Goal: Use online tool/utility: Utilize a website feature to perform a specific function

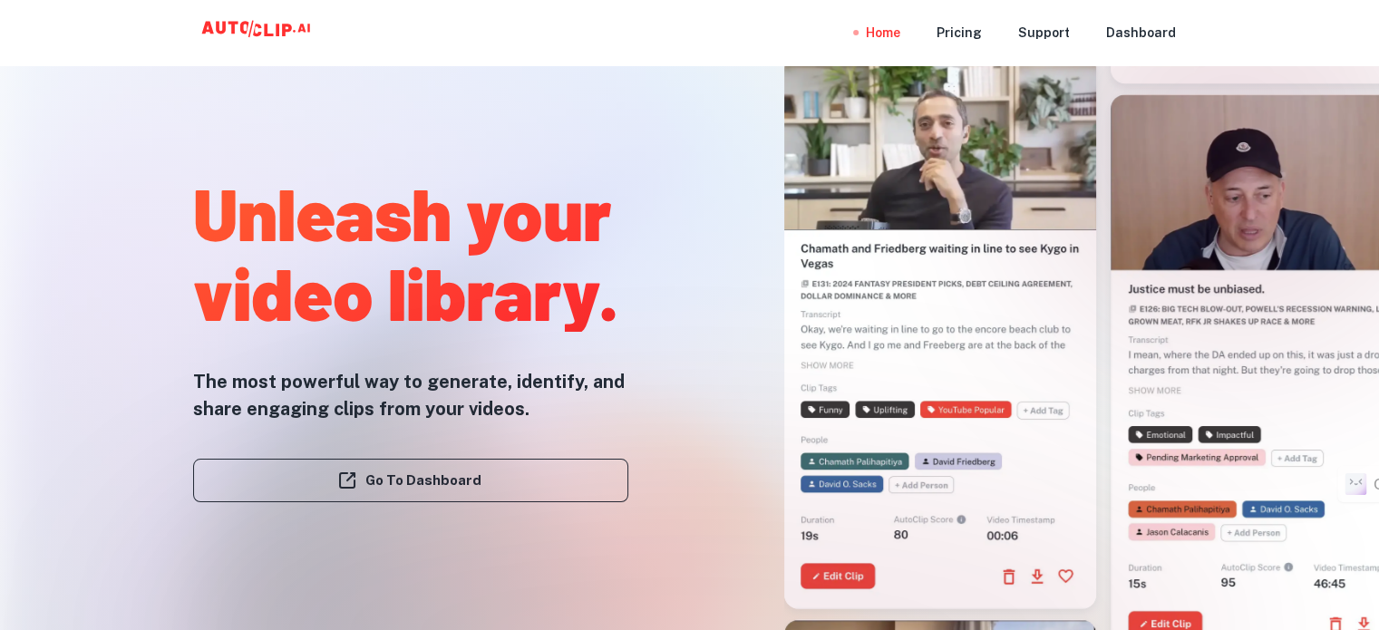
click at [290, 446] on div "Go To Dashboard" at bounding box center [410, 480] width 435 height 116
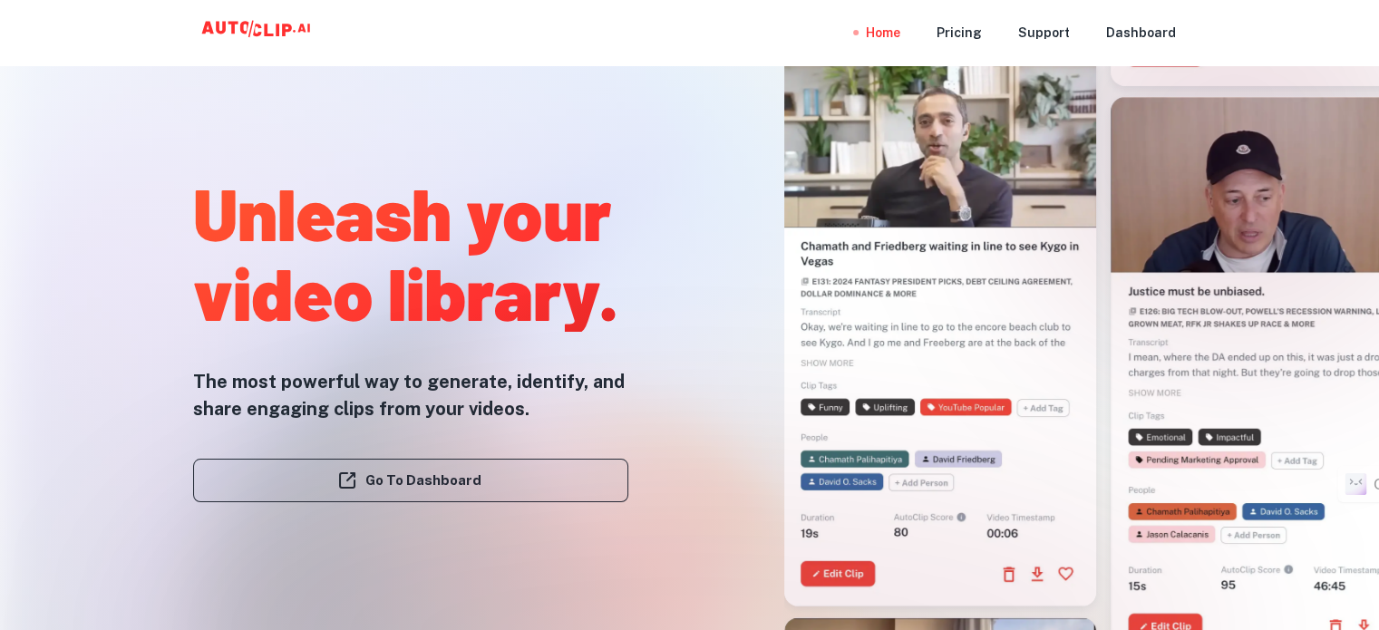
click at [294, 480] on link "Go To Dashboard" at bounding box center [410, 481] width 435 height 44
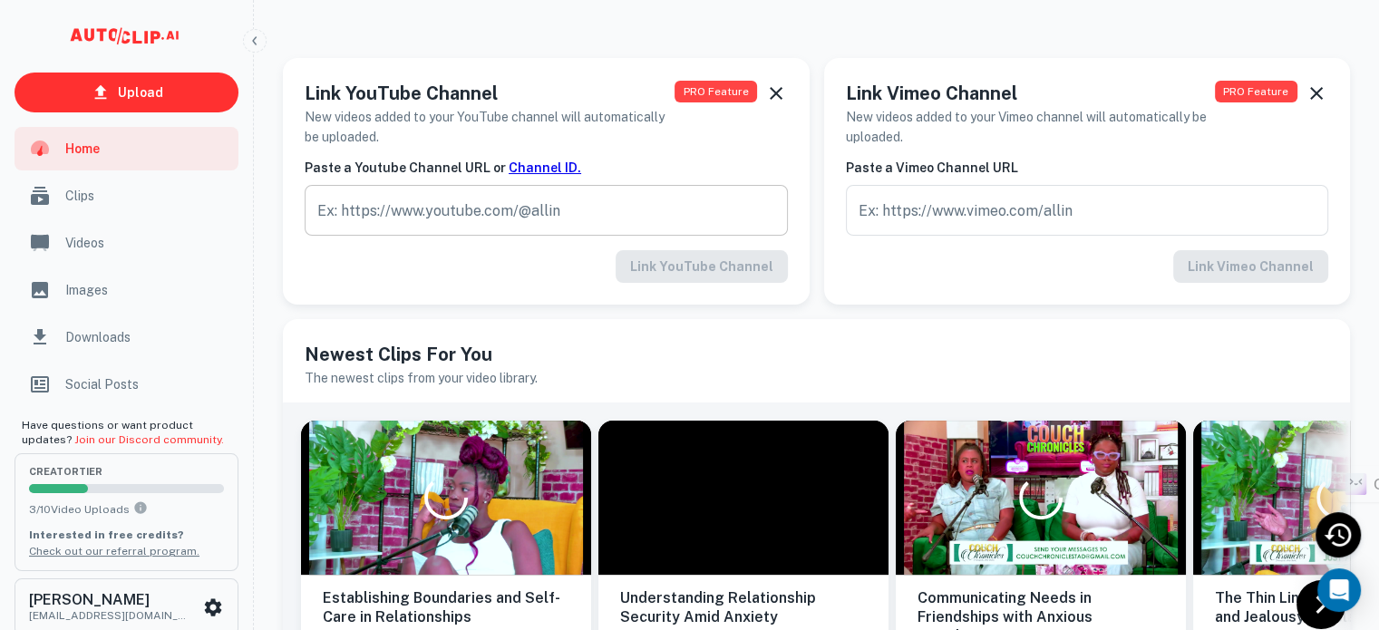
click at [385, 213] on input "text" at bounding box center [546, 210] width 483 height 51
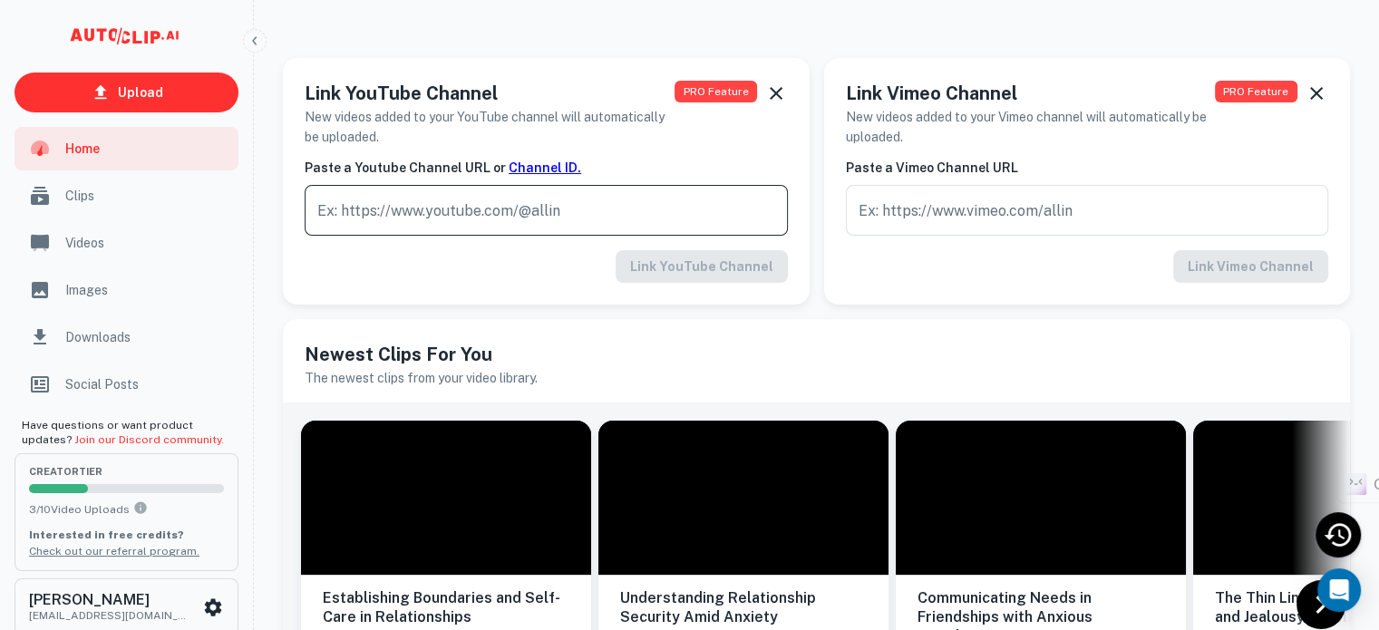
paste input "This episode of Lounge Vibz is pure 🔥! We break down the biggest controversies …"
type input "This episode of Lounge Vibz is pure 🔥! We break down the biggest controversies …"
click at [488, 213] on input "text" at bounding box center [546, 210] width 483 height 51
paste input "[URL][DOMAIN_NAME]"
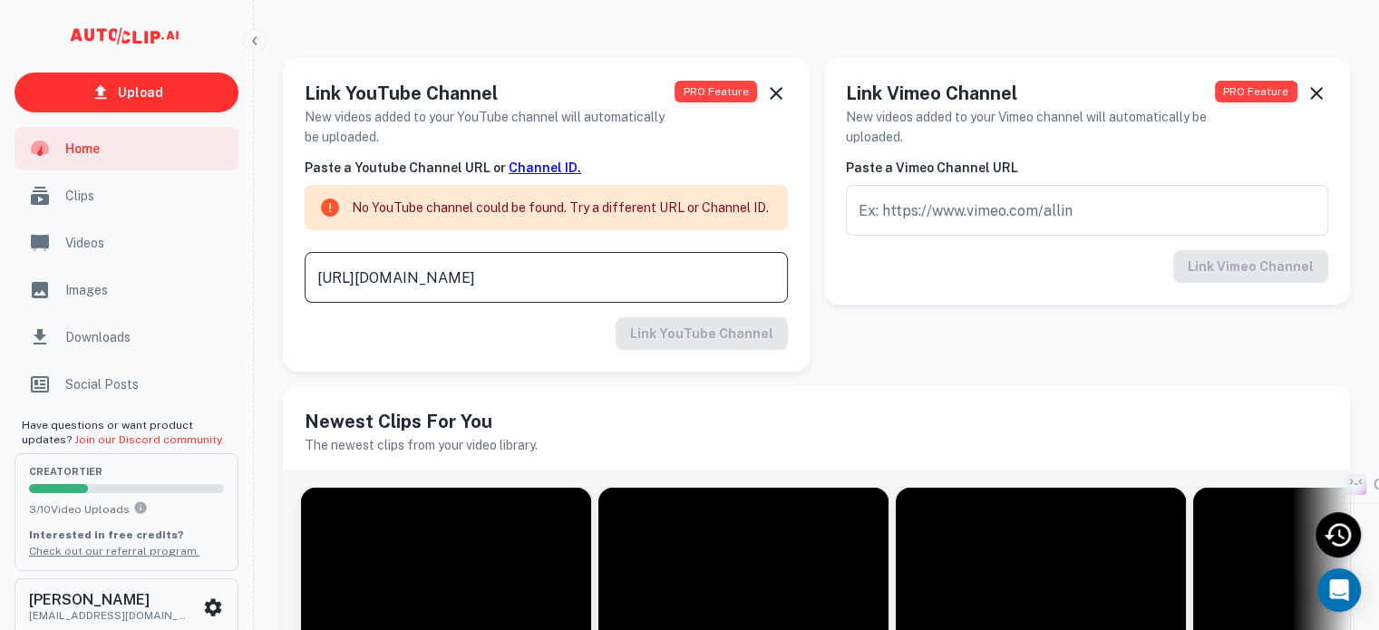
type input "[URL][DOMAIN_NAME]"
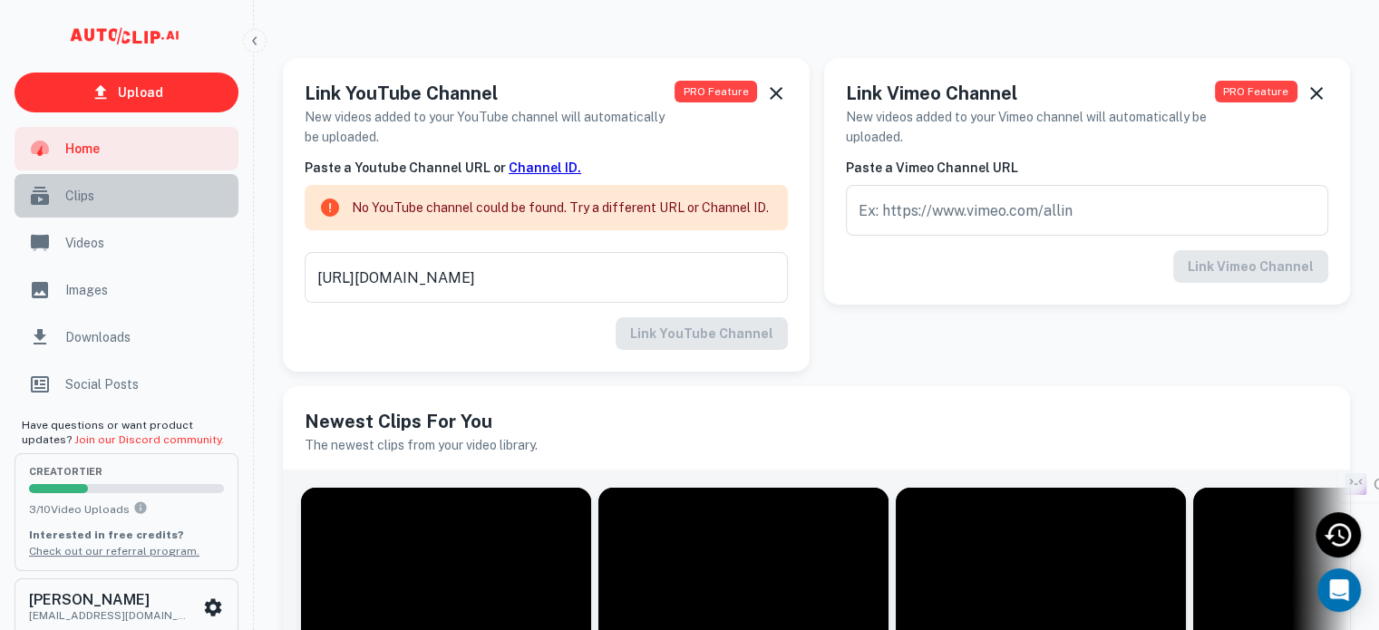
click at [73, 197] on span "Clips" at bounding box center [146, 196] width 162 height 20
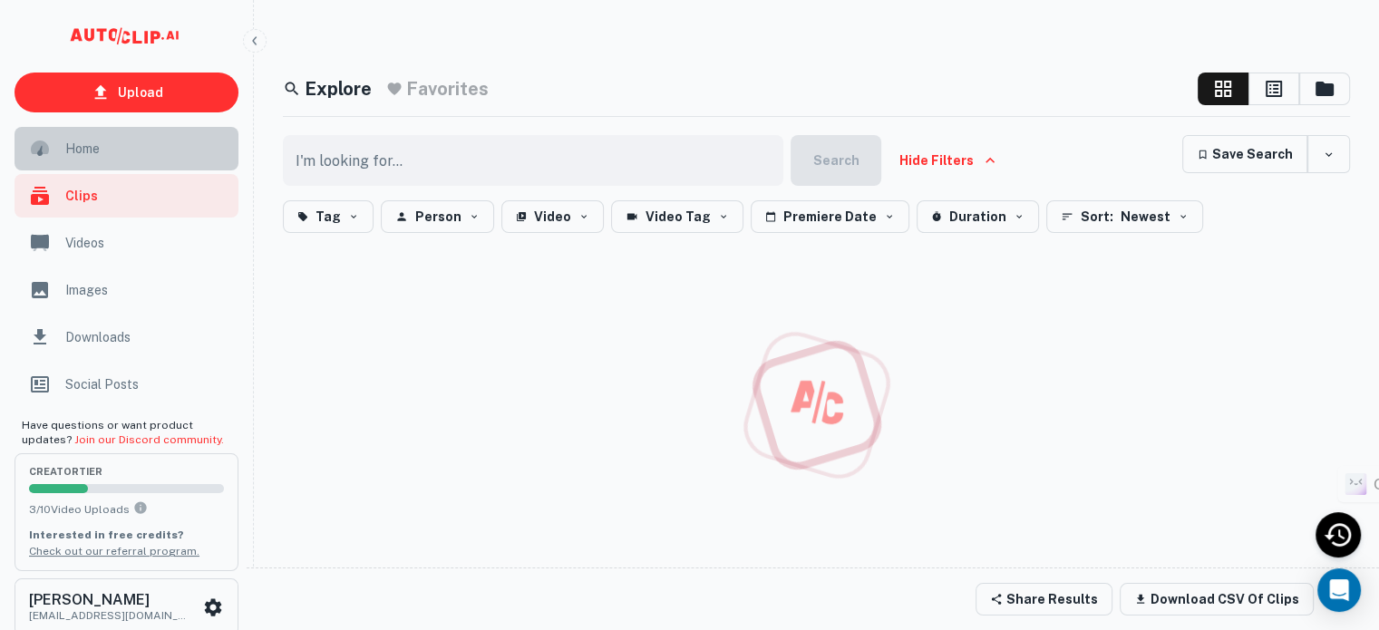
click at [91, 150] on span "Home" at bounding box center [146, 149] width 162 height 20
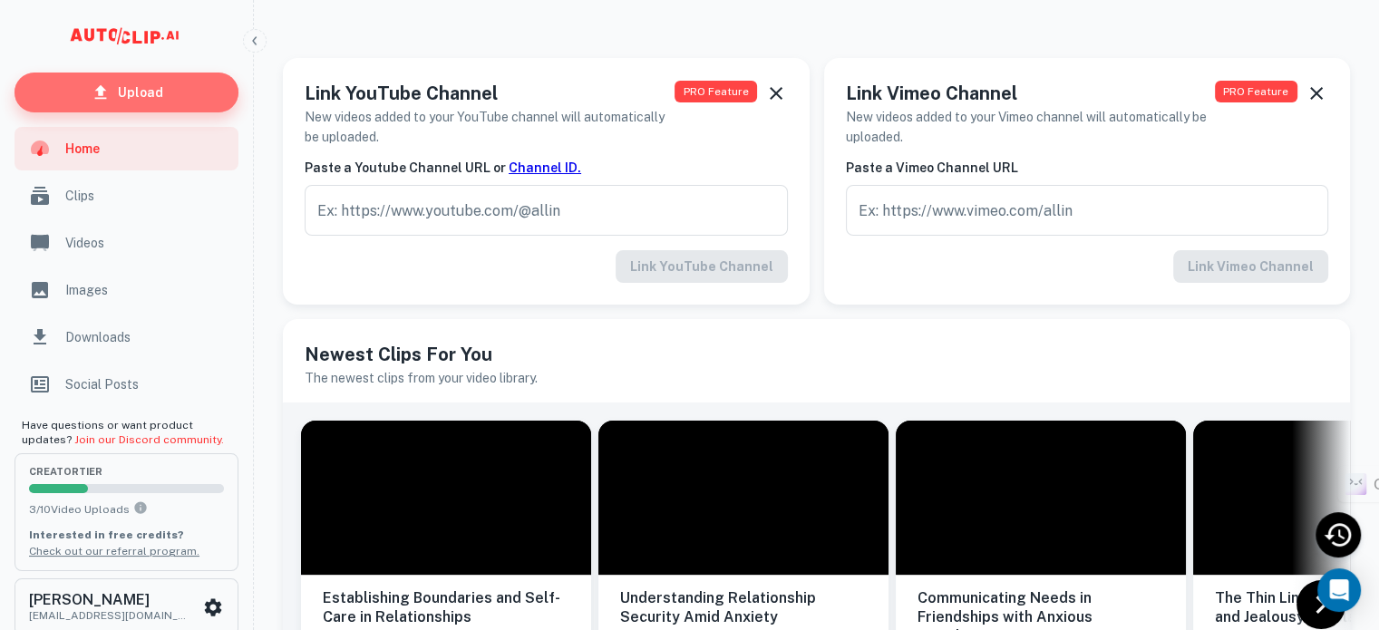
click at [138, 99] on p "Upload" at bounding box center [140, 92] width 45 height 20
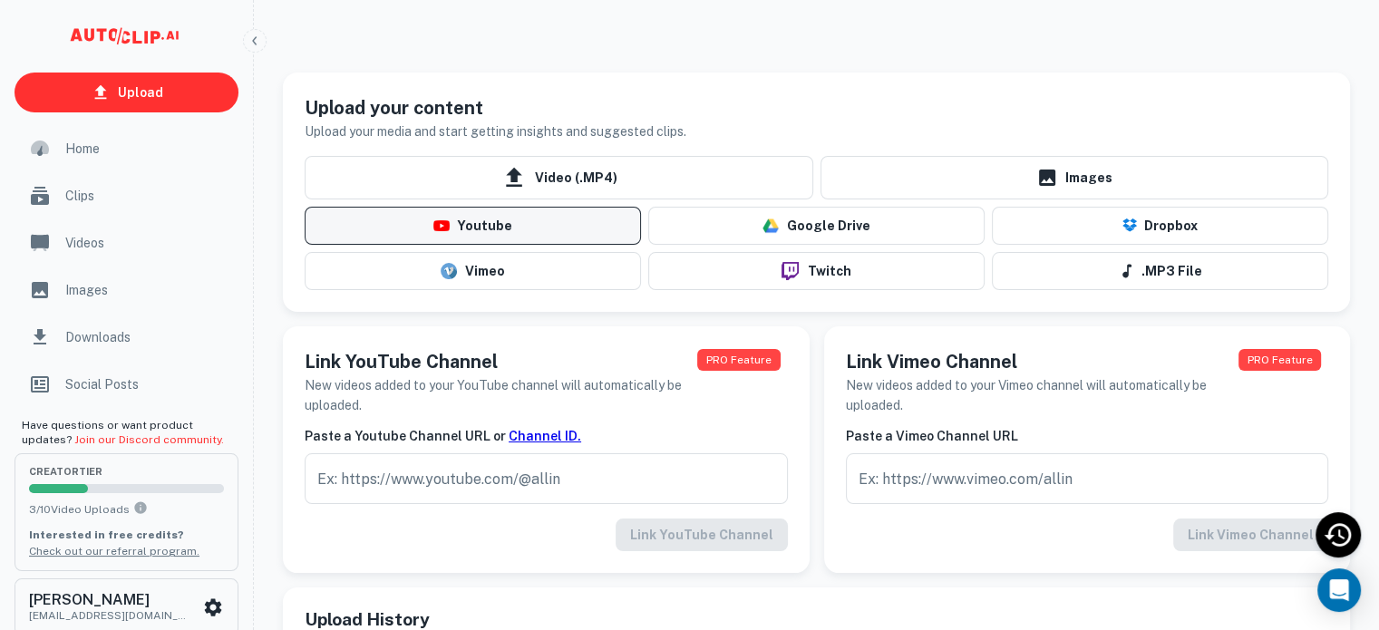
click at [494, 217] on button "Youtube" at bounding box center [473, 226] width 336 height 38
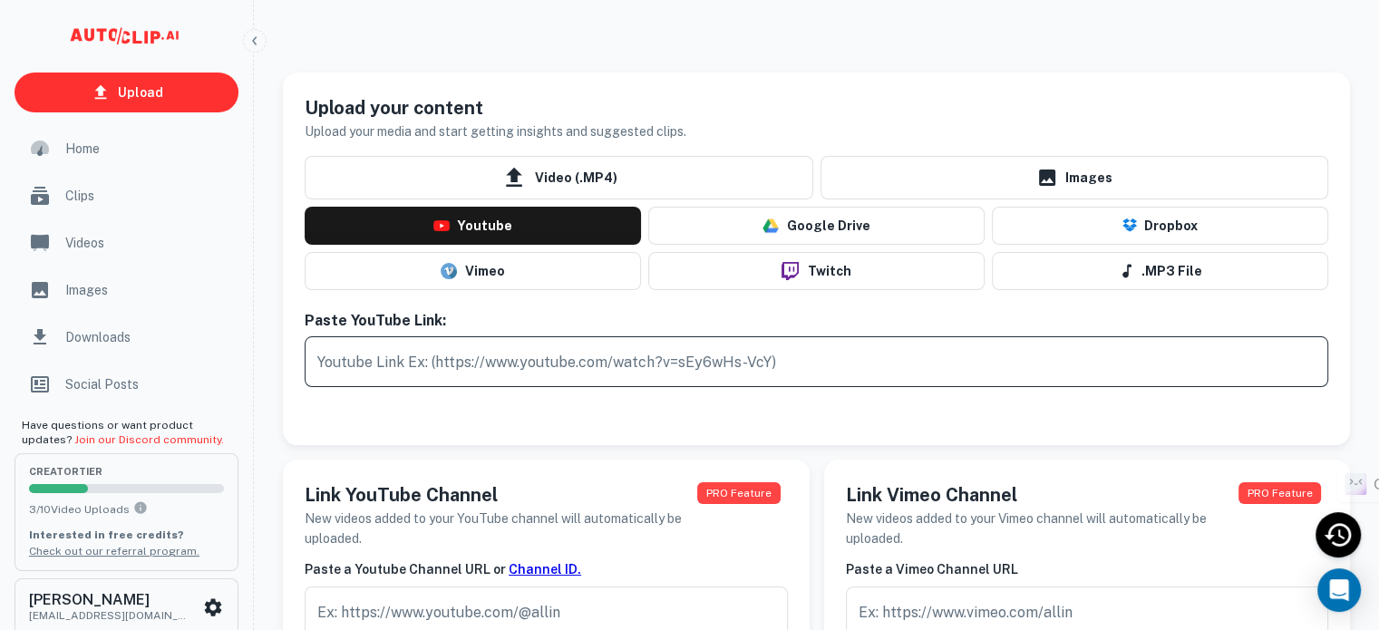
click at [477, 368] on input "text" at bounding box center [816, 361] width 1023 height 51
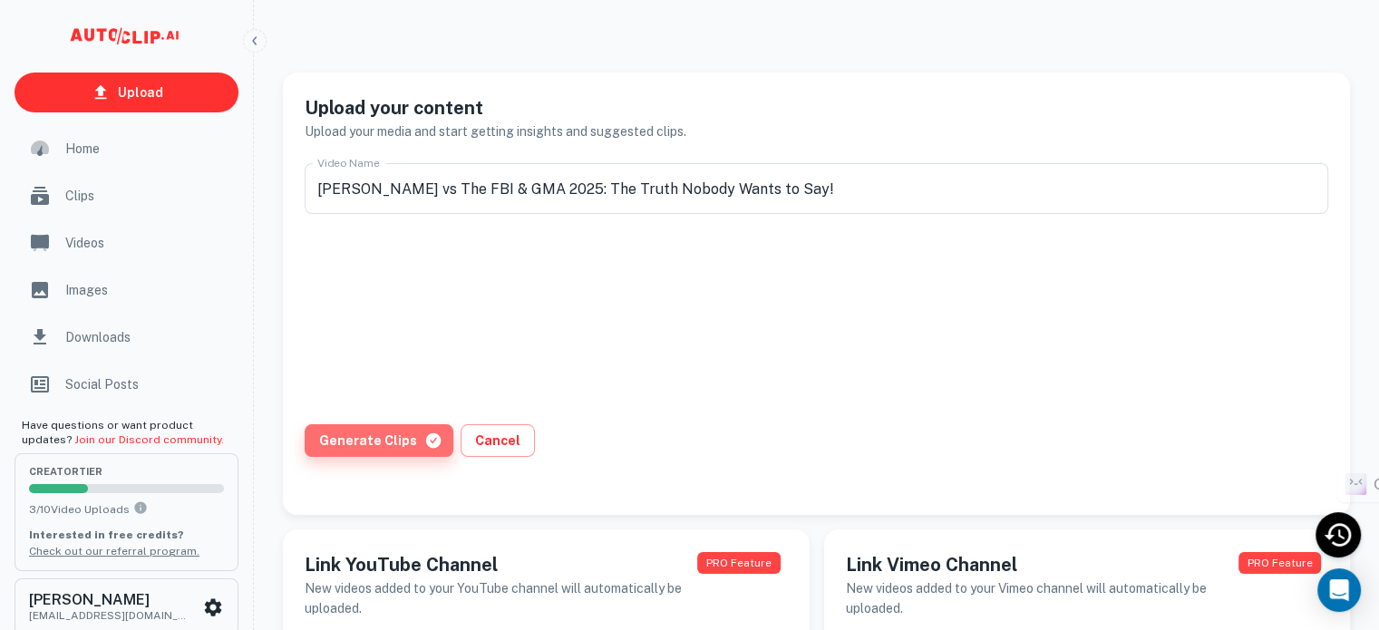
click at [390, 447] on button "Generate Clips" at bounding box center [379, 440] width 149 height 33
